Goal: Find contact information

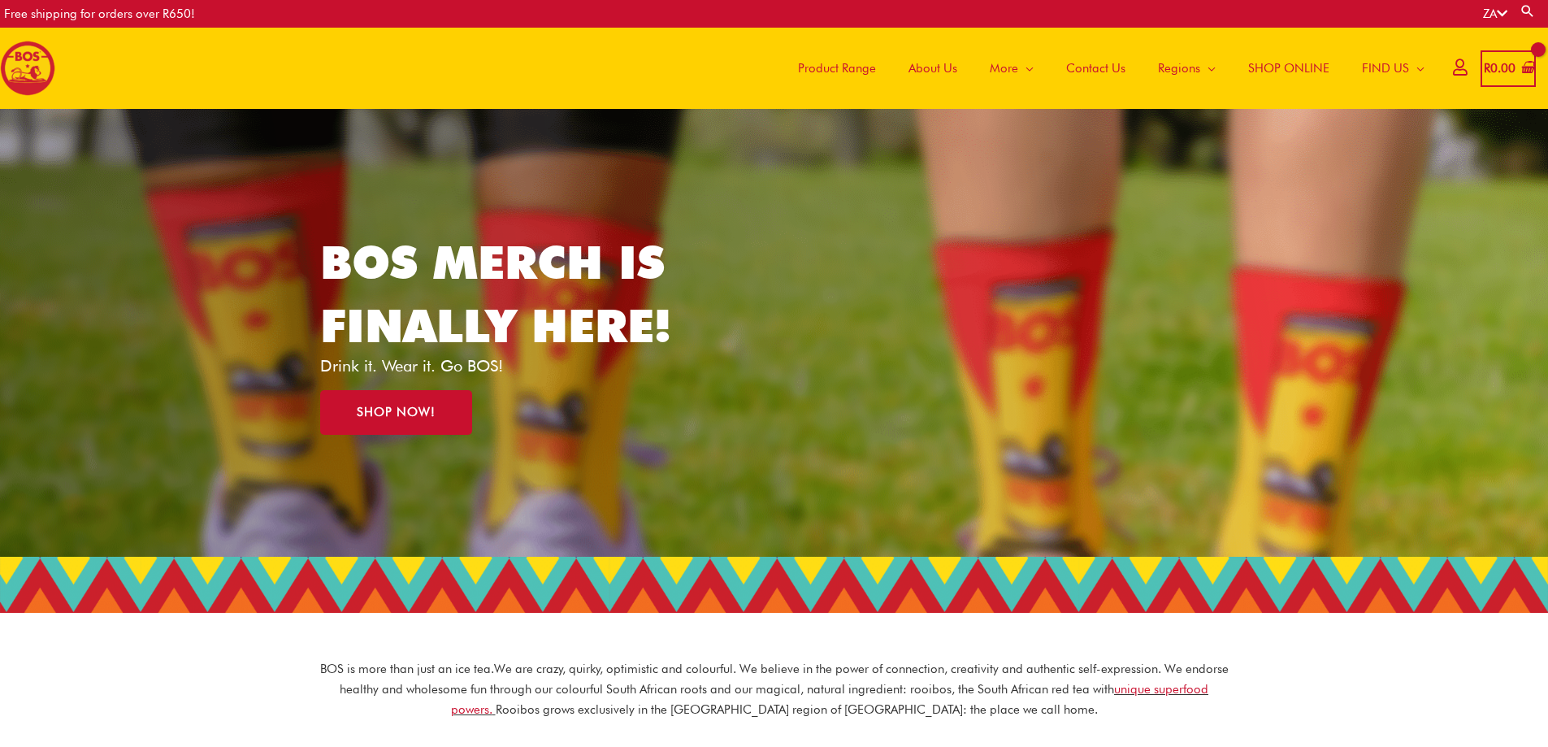
click at [1080, 65] on span "Contact Us" at bounding box center [1095, 68] width 59 height 49
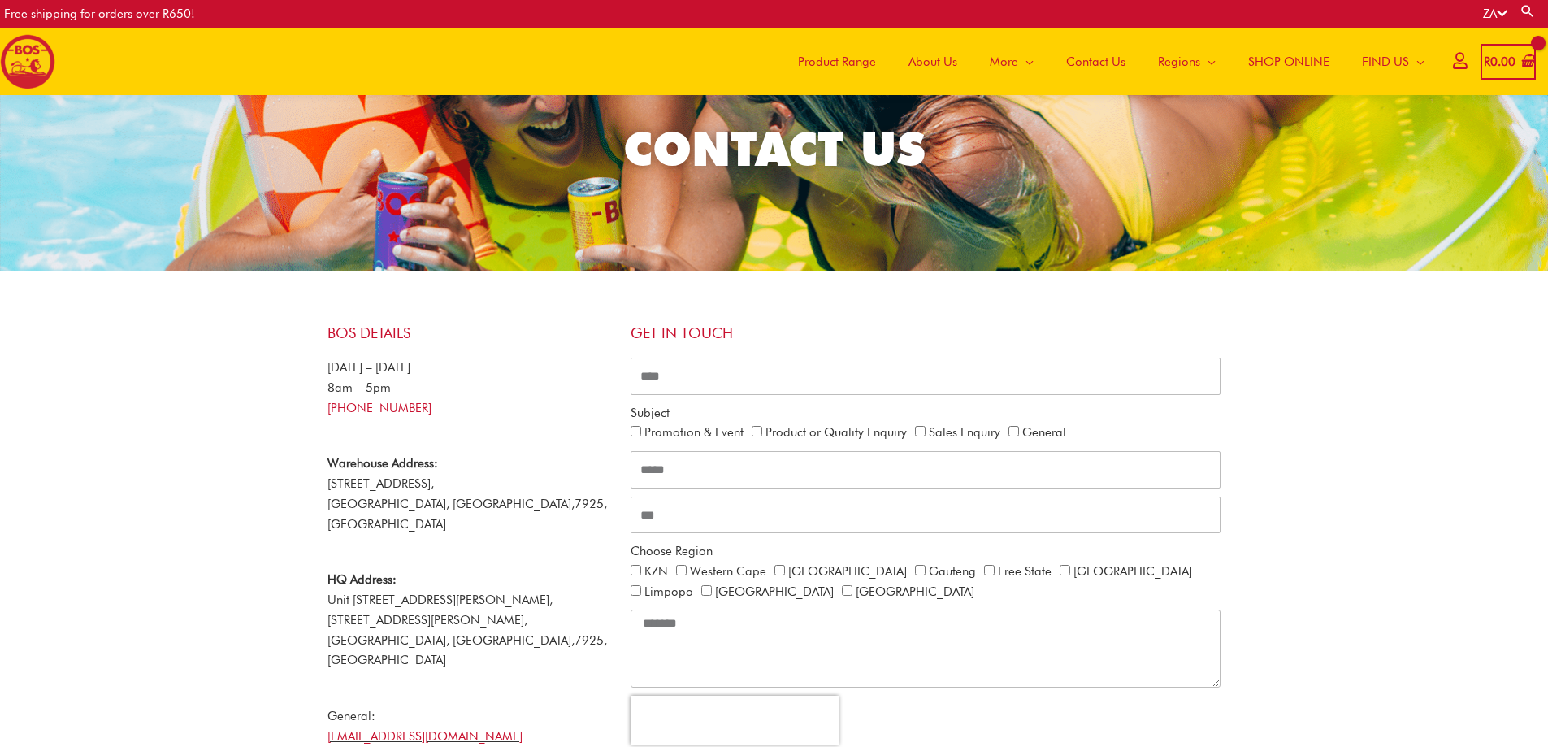
scroll to position [158, 0]
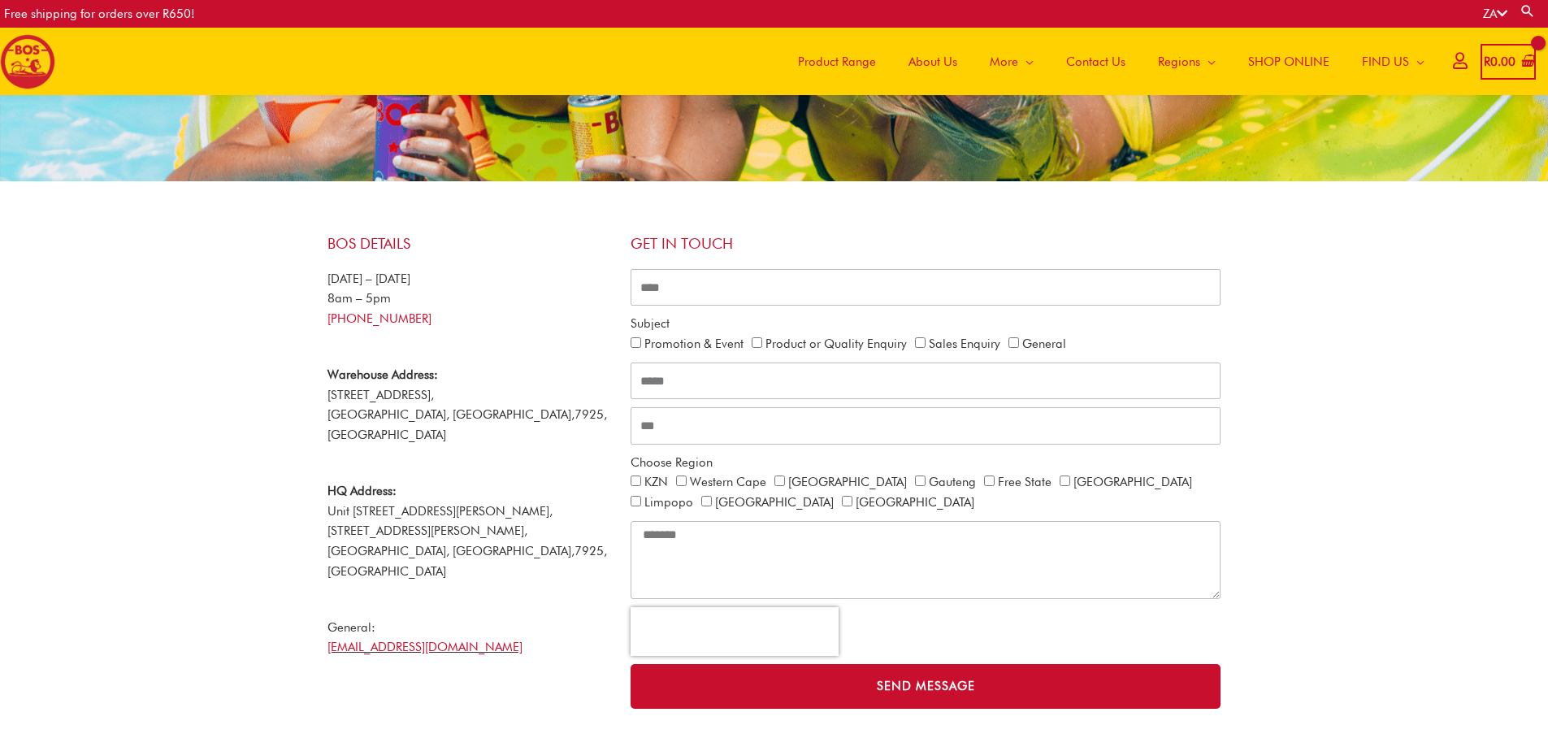
drag, startPoint x: 438, startPoint y: 323, endPoint x: 314, endPoint y: 321, distance: 124.4
click at [314, 321] on div "BOS Details Monday – Friday 8am – 5pm +27 21 465 9989 Warehouse Address: 51 Vib…" at bounding box center [774, 472] width 927 height 506
click at [462, 325] on p "Monday – Friday 8am – 5pm +27 21 465 9989" at bounding box center [471, 299] width 287 height 60
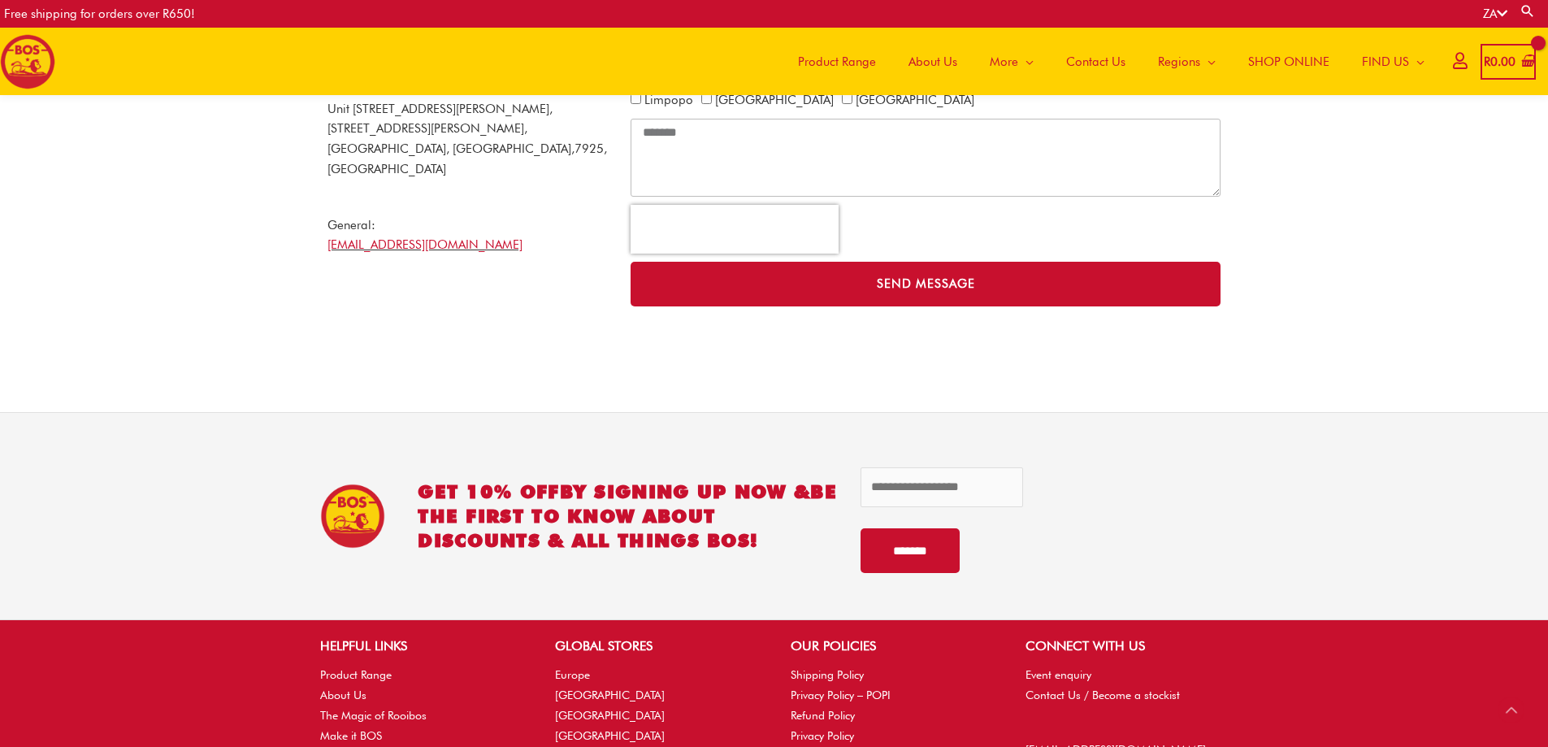
scroll to position [526, 0]
